Goal: Transaction & Acquisition: Book appointment/travel/reservation

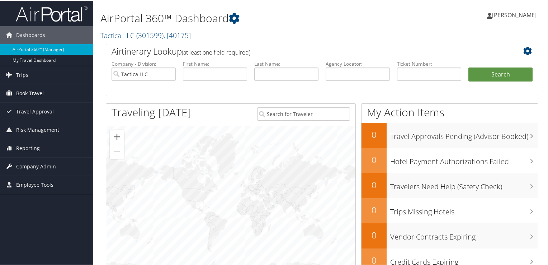
click at [38, 90] on span "Book Travel" at bounding box center [30, 93] width 28 height 18
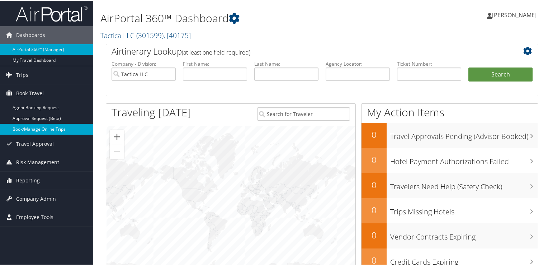
click at [43, 126] on link "Book/Manage Online Trips" at bounding box center [46, 128] width 93 height 11
